Goal: Transaction & Acquisition: Purchase product/service

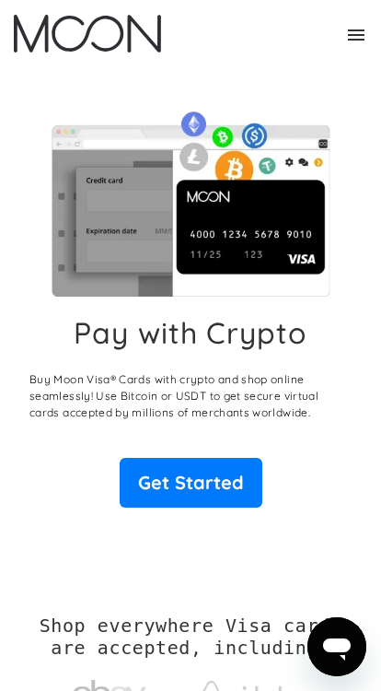
click at [219, 486] on link "Get Started" at bounding box center [191, 483] width 143 height 50
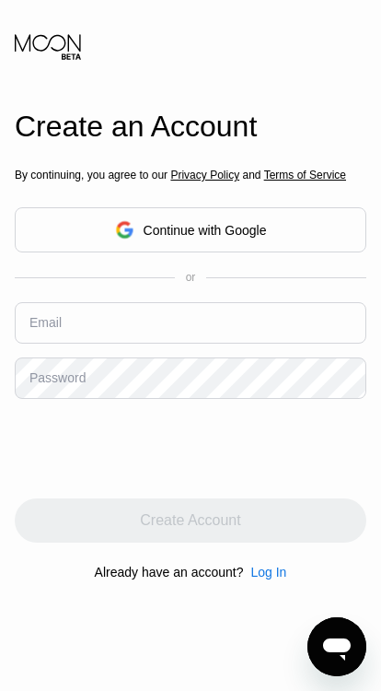
click at [318, 252] on div "Continue with Google" at bounding box center [191, 229] width 352 height 45
click at [320, 239] on div "Continue with Google" at bounding box center [191, 229] width 352 height 45
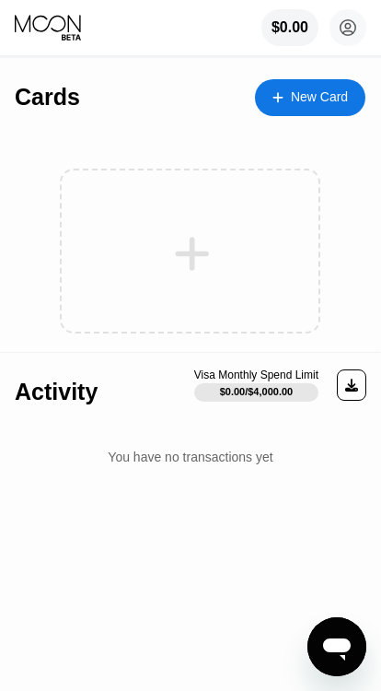
click at [300, 98] on div "New Card" at bounding box center [319, 97] width 57 height 16
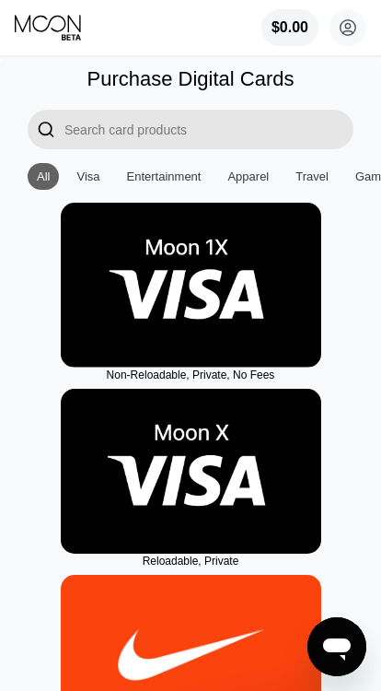
click at [142, 285] on img at bounding box center [191, 285] width 261 height 165
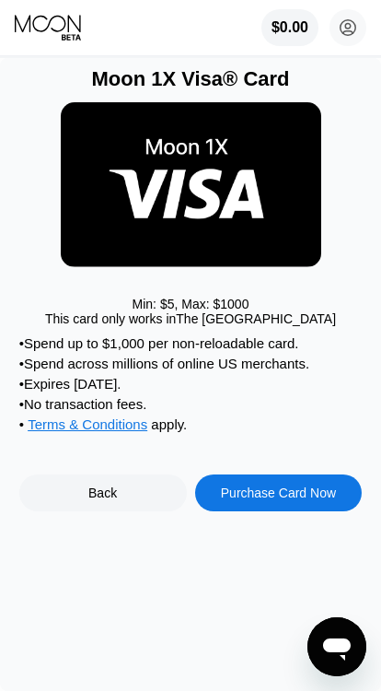
click at [321, 500] on div "Purchase Card Now" at bounding box center [278, 492] width 115 height 15
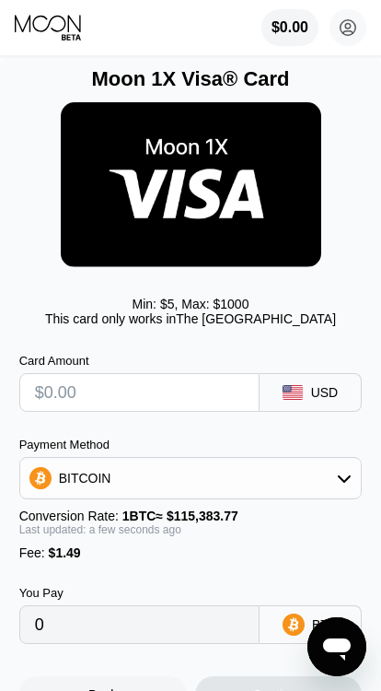
click at [105, 207] on img at bounding box center [191, 184] width 261 height 165
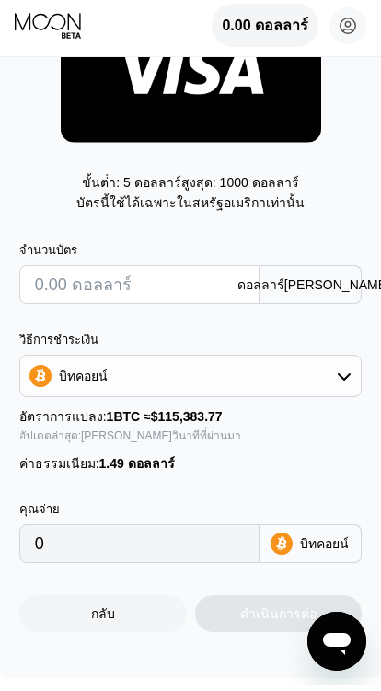
scroll to position [131, 0]
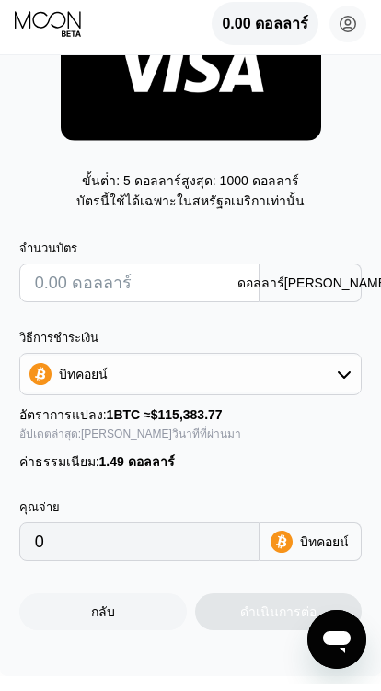
click at [179, 272] on input "text" at bounding box center [142, 290] width 214 height 37
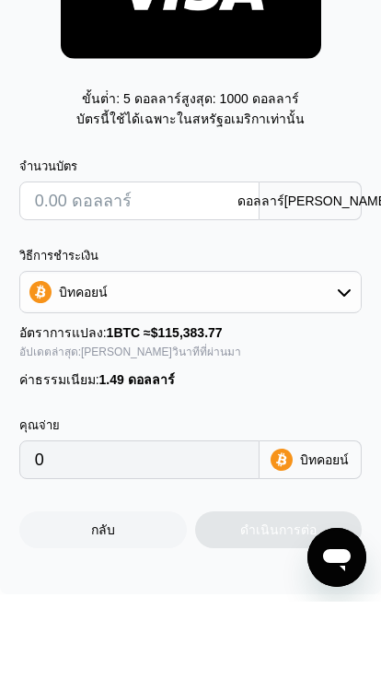
click at [349, 412] on div "อัตราการแปลง: 1 BTC ≈ $115,383.77" at bounding box center [191, 422] width 344 height 20
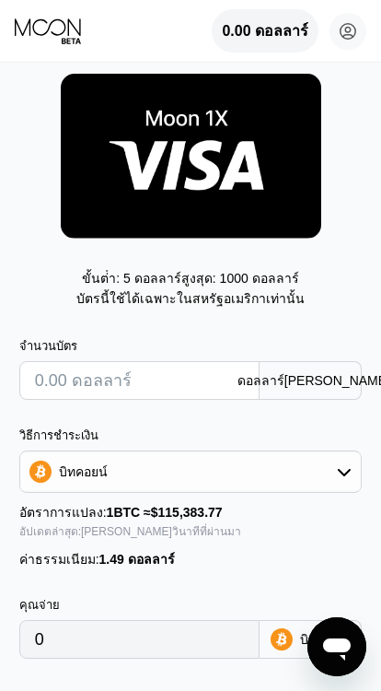
scroll to position [0, 0]
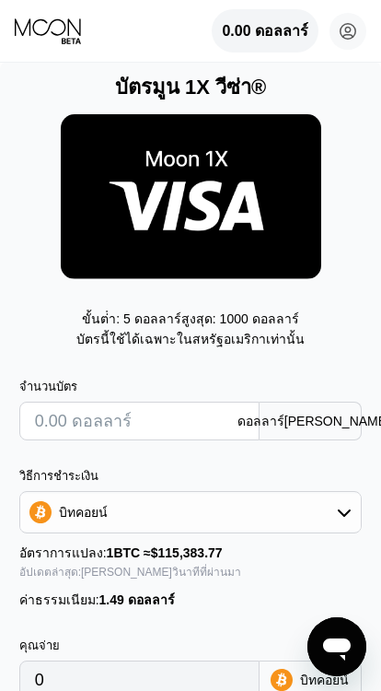
click at [106, 194] on img at bounding box center [191, 196] width 261 height 165
click at [80, 194] on img at bounding box center [191, 196] width 261 height 165
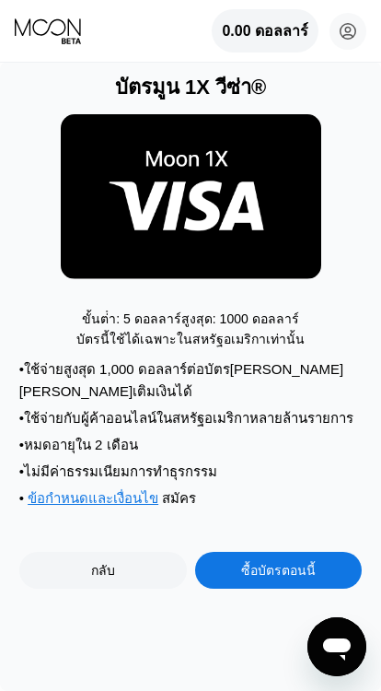
click at [144, 161] on img at bounding box center [191, 196] width 261 height 165
click at [133, 552] on div "กลับ" at bounding box center [103, 570] width 168 height 37
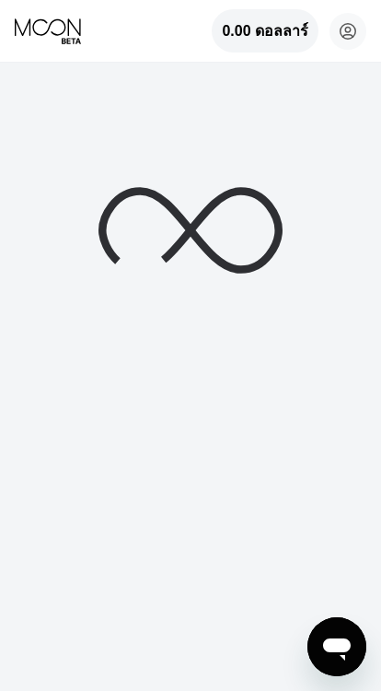
click at [88, 495] on div at bounding box center [190, 345] width 381 height 691
click at [349, 635] on icon "เปิดหน้าต่างการส่งข้อความ" at bounding box center [336, 646] width 33 height 33
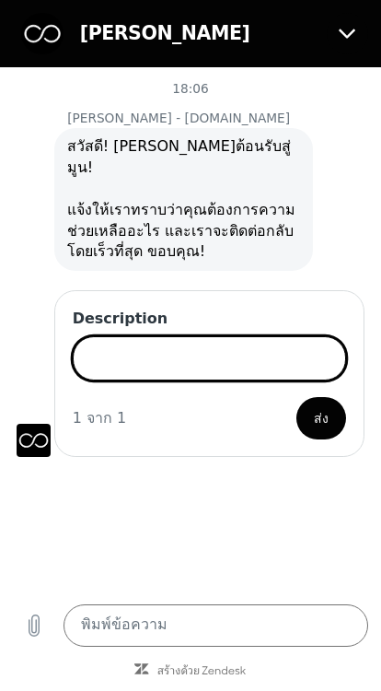
click at [363, 36] on button "ปิด" at bounding box center [348, 34] width 42 height 42
type textarea "x"
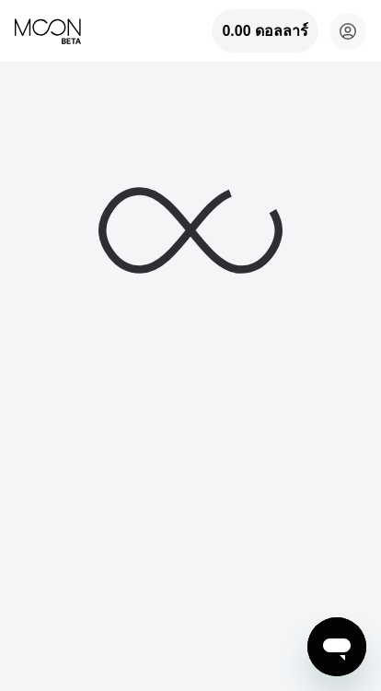
click at [362, 32] on circle at bounding box center [348, 31] width 37 height 37
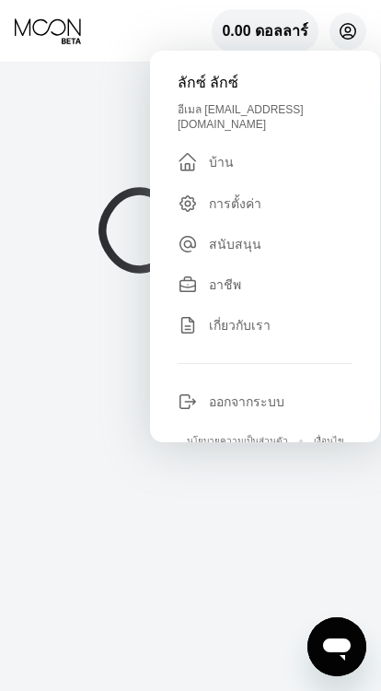
click at [58, 98] on div at bounding box center [190, 345] width 381 height 691
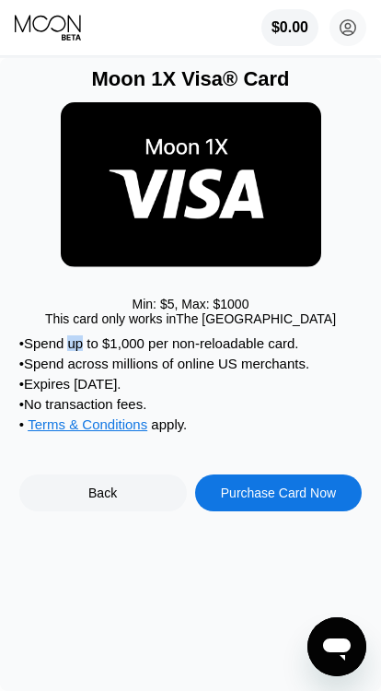
click at [354, 253] on div "Min: $ 5 , Max: $ 1000 This card only works in [GEOGRAPHIC_DATA]" at bounding box center [191, 213] width 344 height 244
click at [352, 26] on circle at bounding box center [348, 27] width 37 height 37
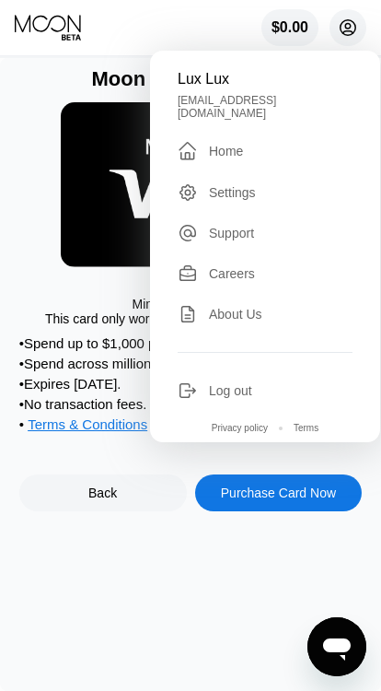
click at [353, 18] on circle at bounding box center [348, 27] width 37 height 37
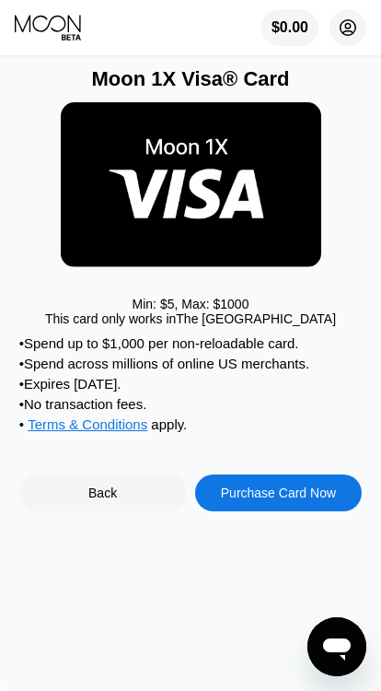
click at [115, 432] on span "Terms & Conditions" at bounding box center [88, 424] width 120 height 16
click at [70, 36] on icon at bounding box center [71, 37] width 19 height 6
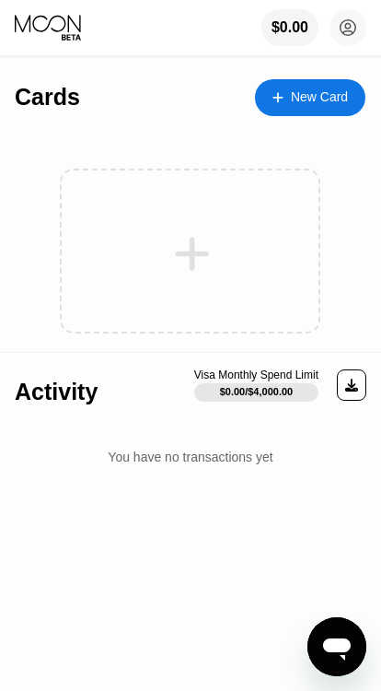
click at [151, 236] on div at bounding box center [192, 253] width 228 height 41
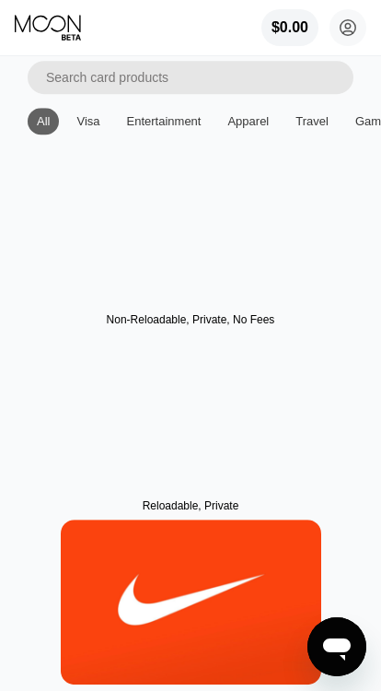
click at [167, 236] on div at bounding box center [191, 229] width 261 height 165
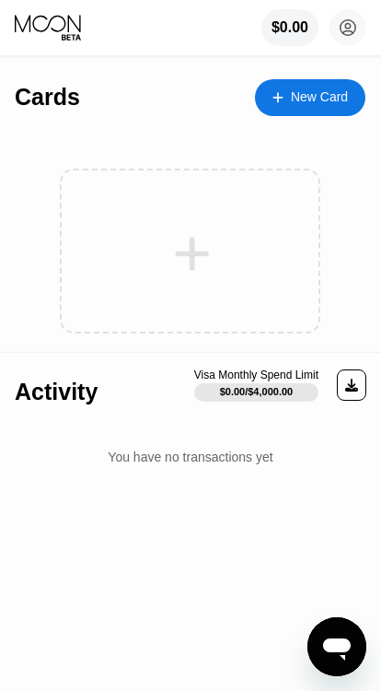
click at [363, 20] on circle at bounding box center [348, 27] width 37 height 37
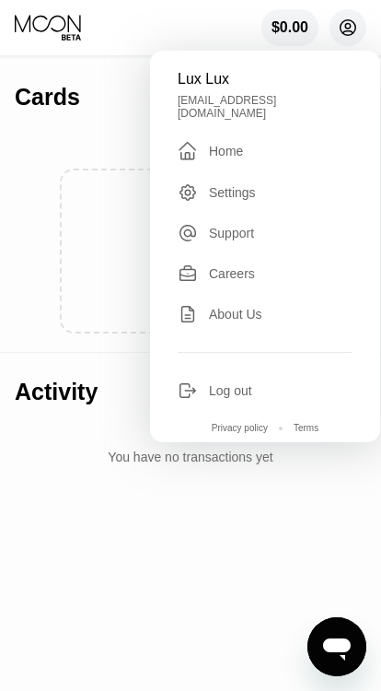
click at [234, 585] on div "Cards New Card Activity Visa Monthly Spend Limit $0.00 / $4,000.00 You have no …" at bounding box center [190, 374] width 381 height 633
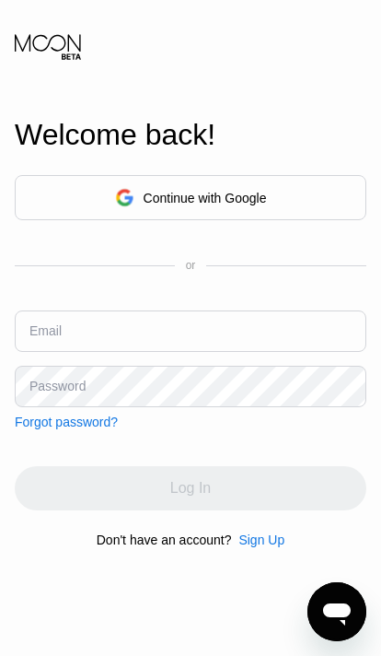
click at [76, 220] on div "Continue with Google" at bounding box center [191, 197] width 352 height 45
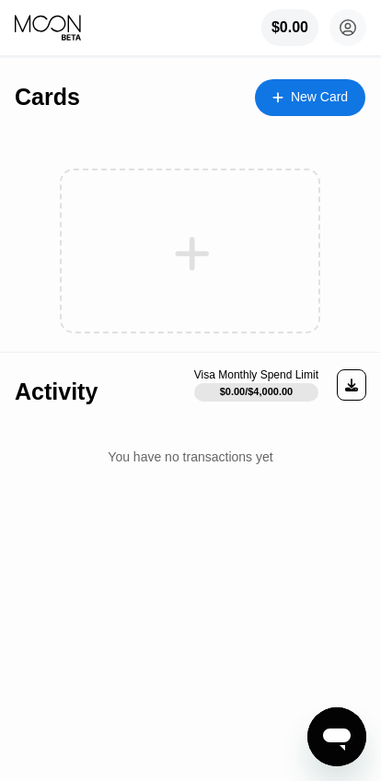
click at [364, 29] on circle at bounding box center [348, 27] width 37 height 37
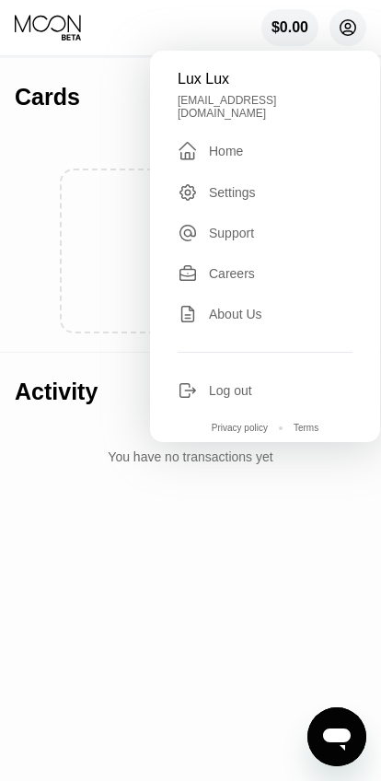
click at [303, 140] on div " Home" at bounding box center [265, 151] width 175 height 22
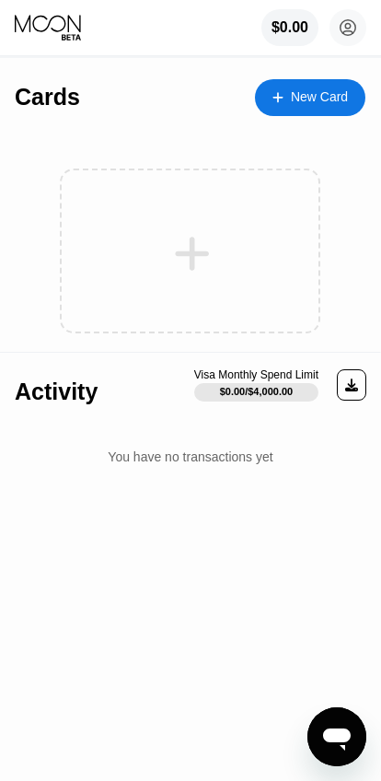
click at [357, 21] on circle at bounding box center [348, 27] width 37 height 37
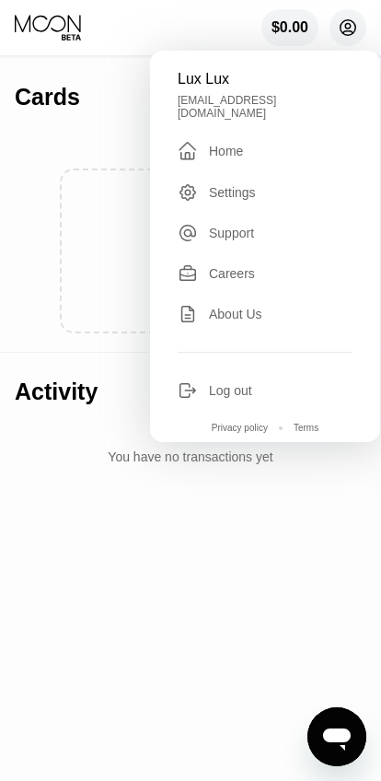
click at [239, 144] on div "Home" at bounding box center [226, 151] width 34 height 15
